Goal: Transaction & Acquisition: Purchase product/service

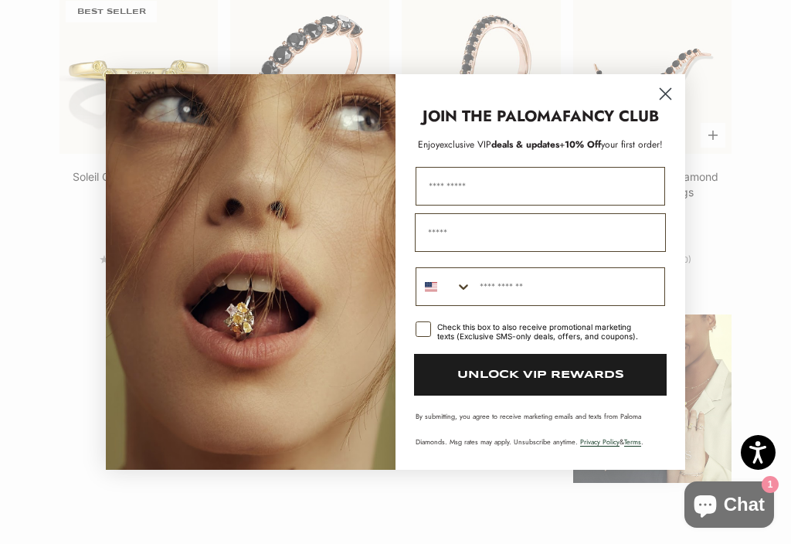
scroll to position [934, 0]
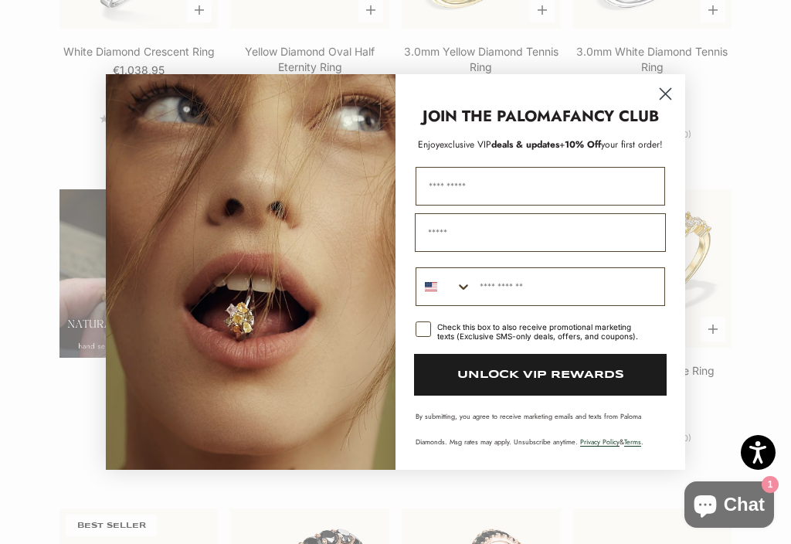
click at [670, 90] on circle "Close dialog" at bounding box center [666, 94] width 26 height 26
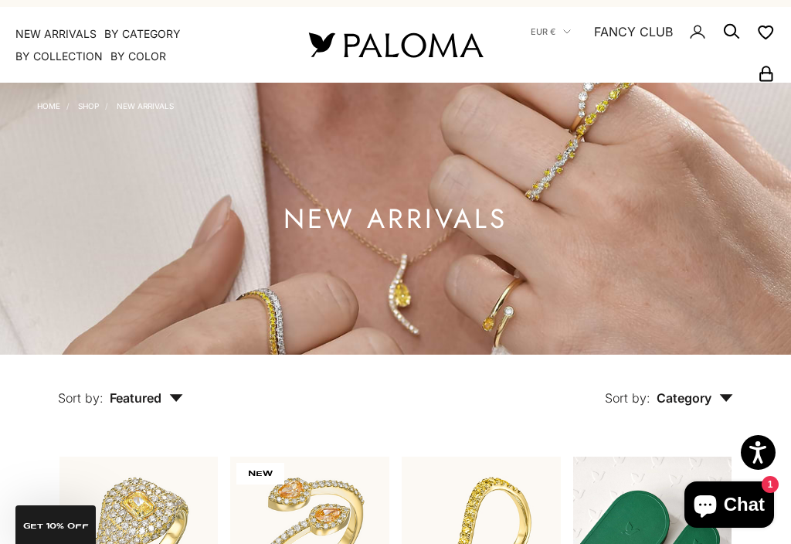
scroll to position [0, 0]
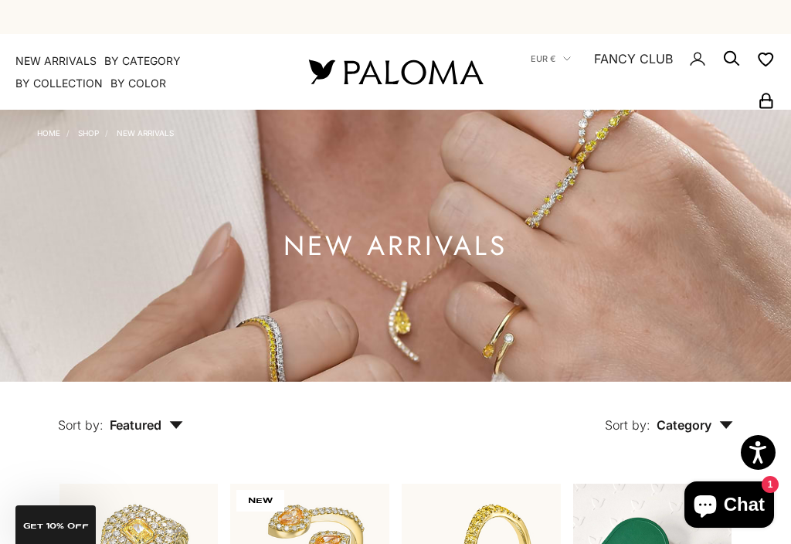
click at [69, 54] on link "NEW ARRIVALS" at bounding box center [55, 60] width 81 height 15
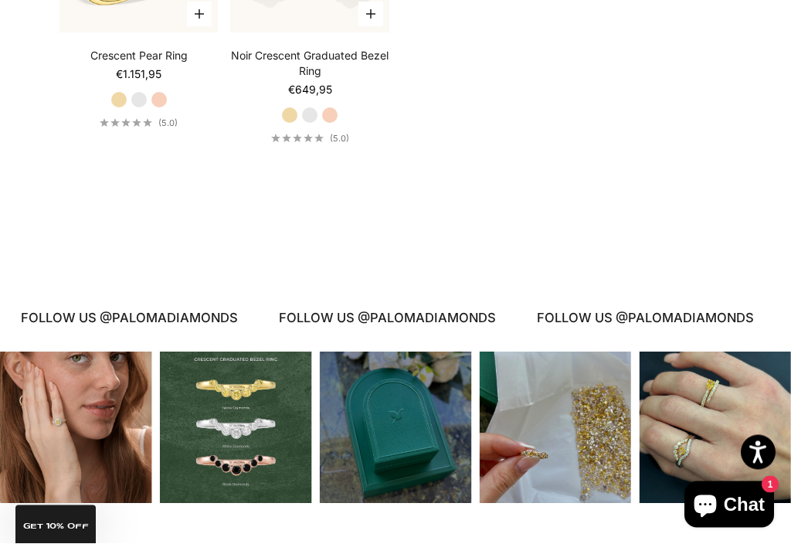
scroll to position [2533, 0]
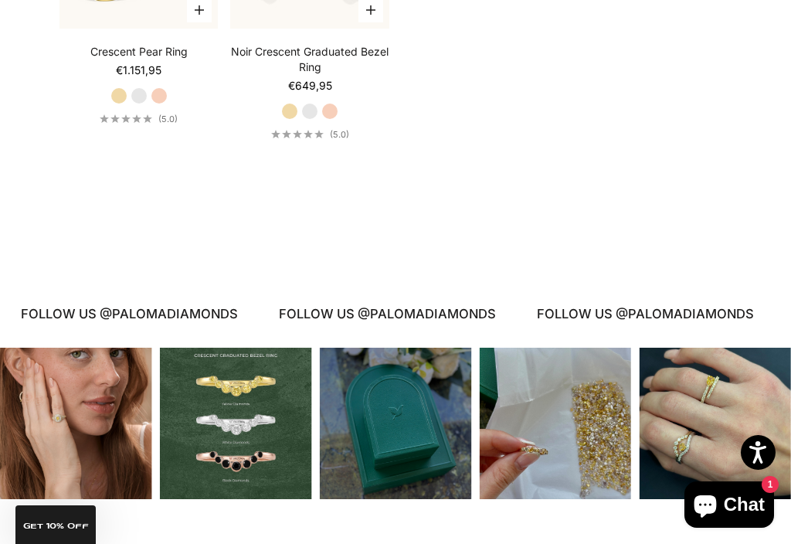
click at [723, 390] on div "Instagram post opens in a popup" at bounding box center [715, 424] width 152 height 152
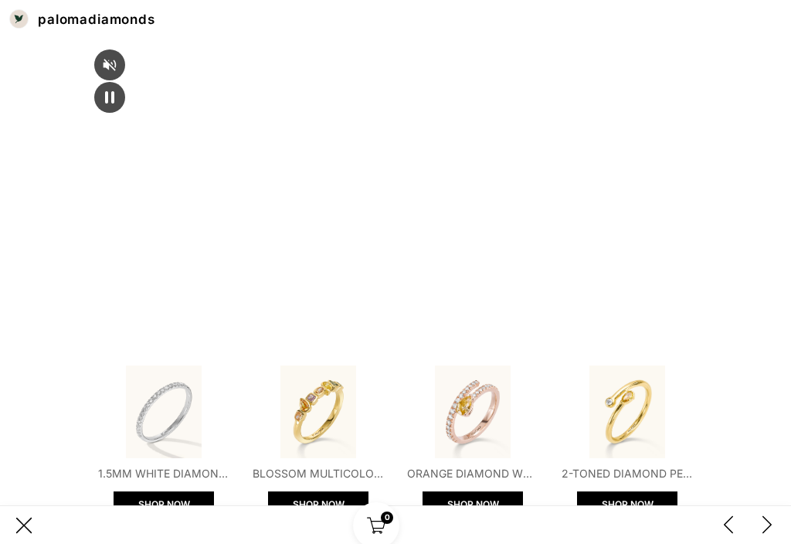
scroll to position [0, 0]
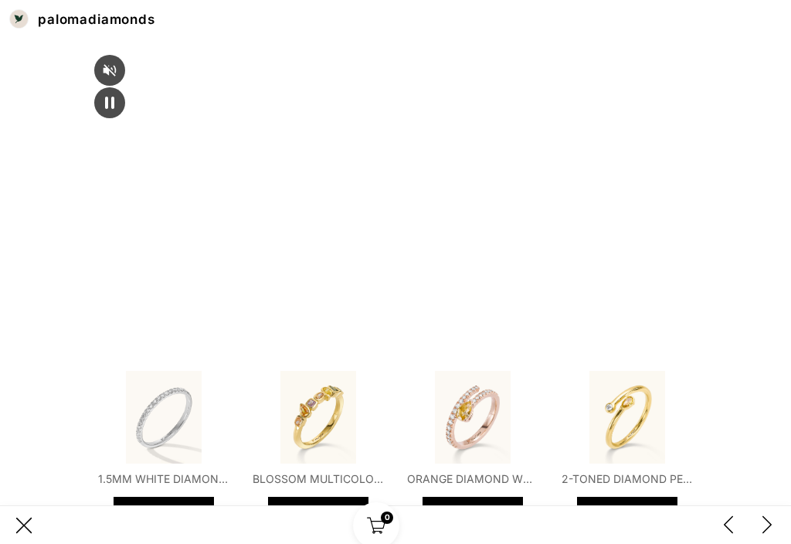
click at [18, 529] on div "Instagram post #5 details" at bounding box center [395, 524] width 791 height 39
click at [29, 537] on div "close button" at bounding box center [23, 525] width 23 height 23
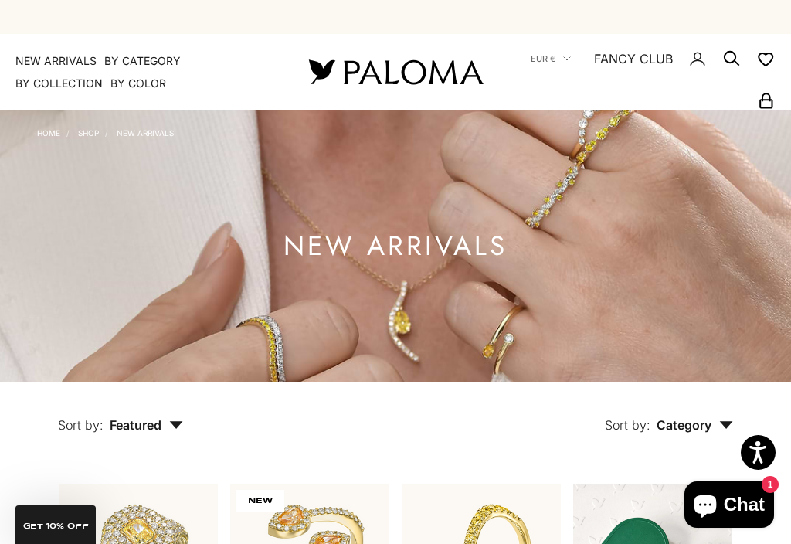
click at [79, 88] on summary "By Collection" at bounding box center [58, 83] width 87 height 15
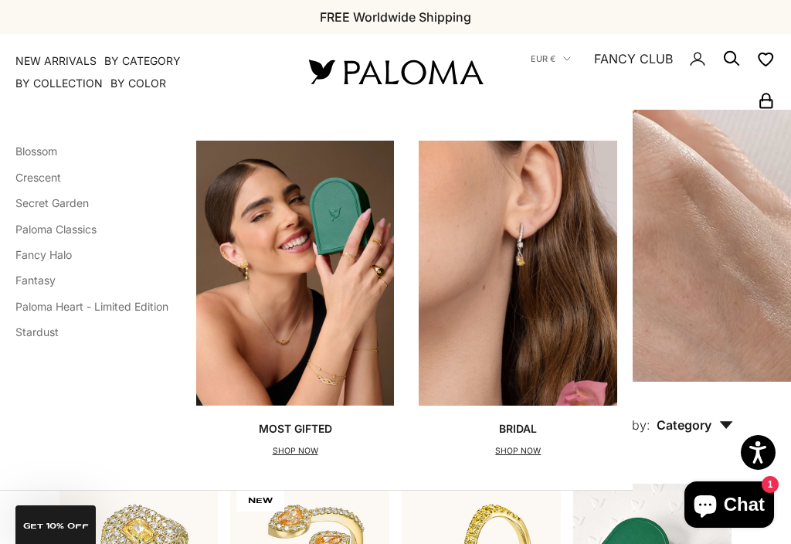
click at [43, 152] on link "Blossom" at bounding box center [36, 151] width 42 height 13
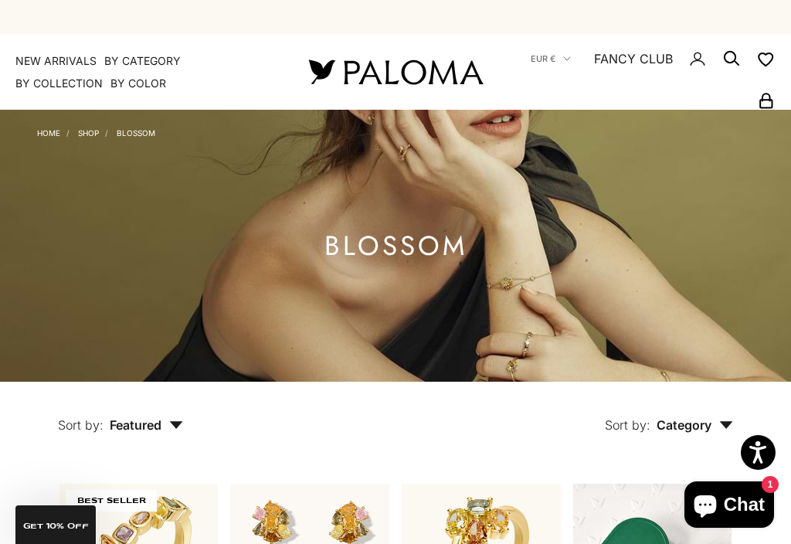
click at [47, 131] on link "Home" at bounding box center [48, 132] width 23 height 9
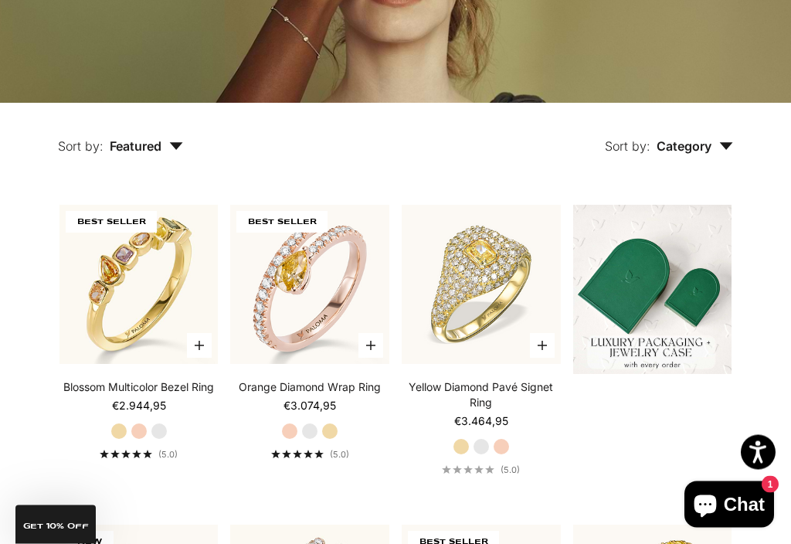
scroll to position [279, 0]
click at [331, 432] on label "Yellow Gold" at bounding box center [330, 431] width 17 height 17
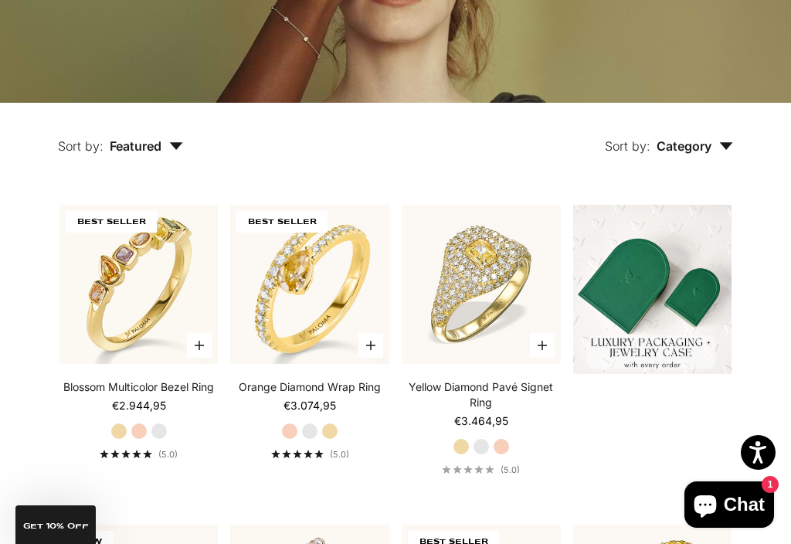
click at [304, 432] on label "White Gold" at bounding box center [309, 431] width 17 height 17
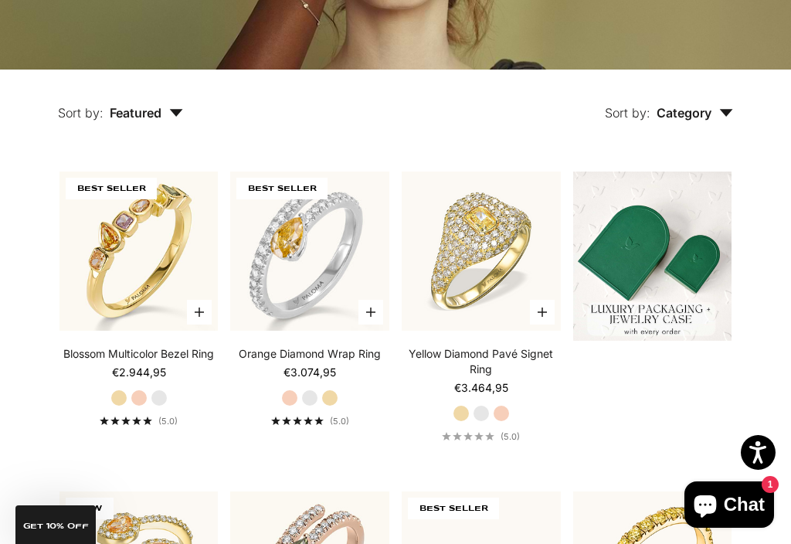
scroll to position [308, 0]
